Goal: Task Accomplishment & Management: Manage account settings

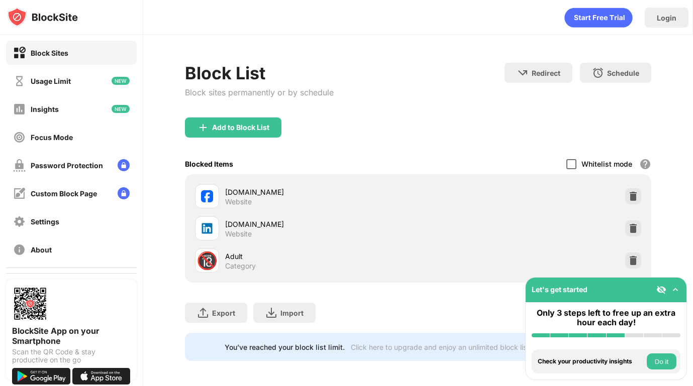
click at [566, 164] on div at bounding box center [571, 164] width 10 height 10
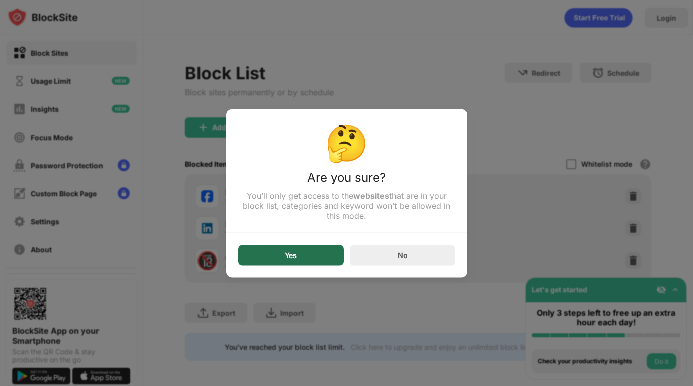
click at [308, 255] on div "Yes" at bounding box center [290, 255] width 105 height 20
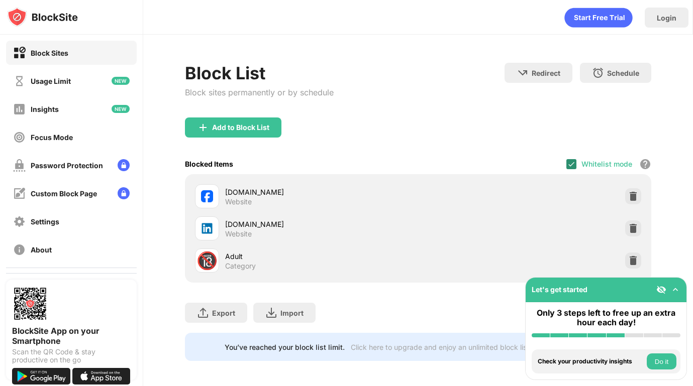
click at [567, 162] on img at bounding box center [571, 164] width 8 height 8
